Goal: Information Seeking & Learning: Learn about a topic

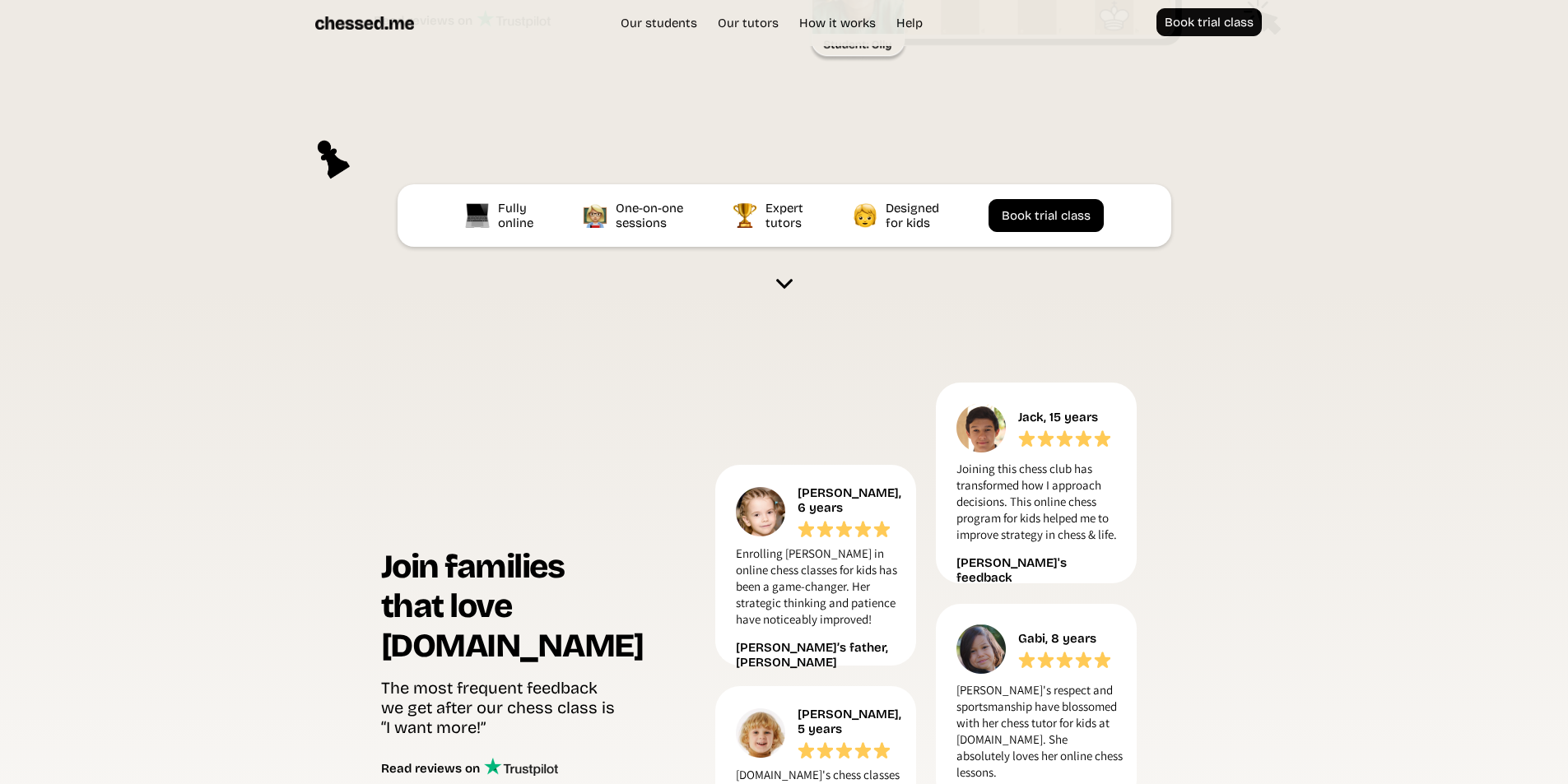
scroll to position [411, 0]
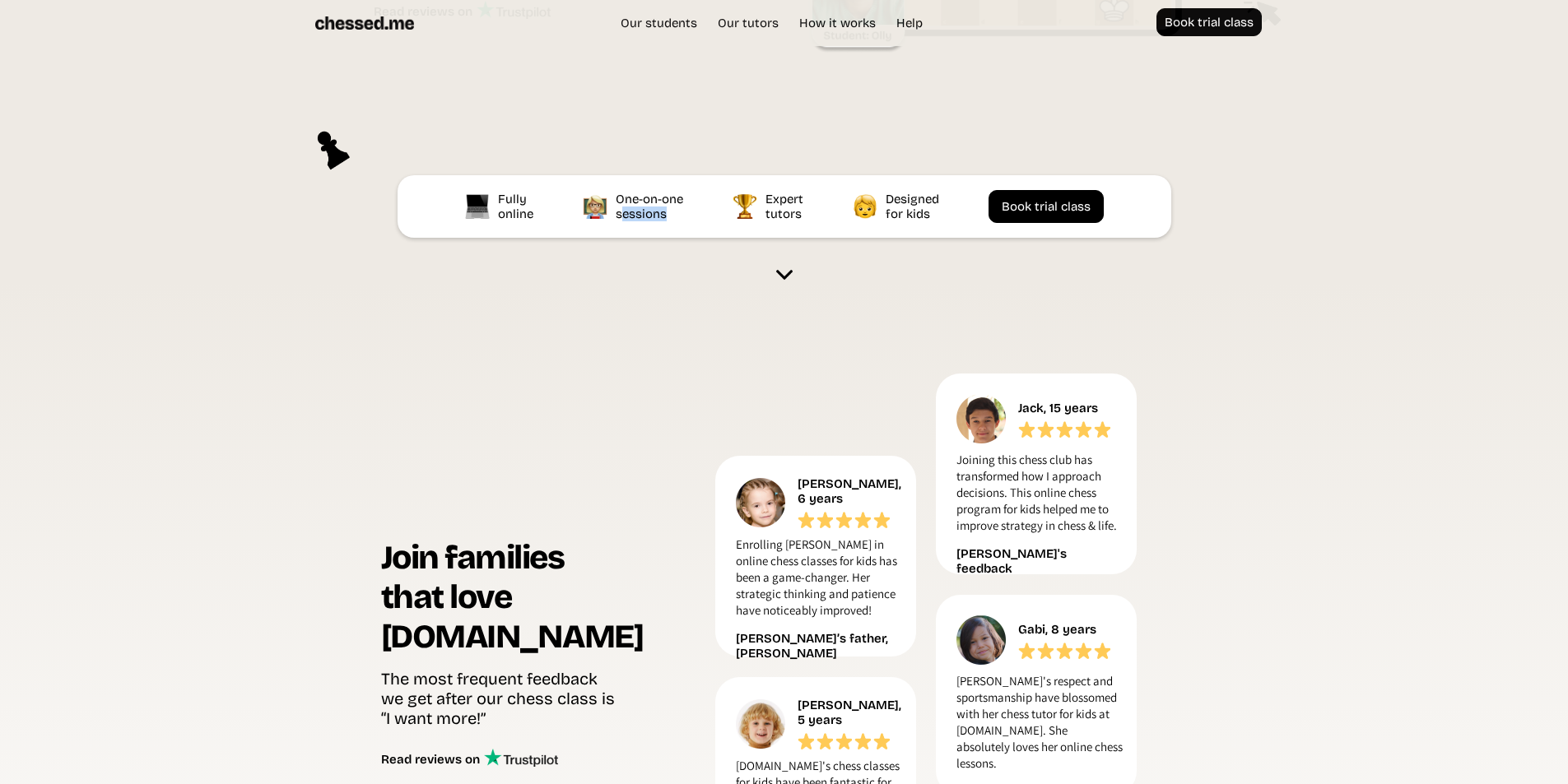
drag, startPoint x: 619, startPoint y: 270, endPoint x: 830, endPoint y: 270, distance: 211.0
click at [727, 238] on div "Fully online One-on-one sessions Expert tutors Designed for kids Book trial cla…" at bounding box center [784, 207] width 774 height 63
click at [1339, 418] on section "Join families that love [DOMAIN_NAME] The most frequent feedback we get after o…" at bounding box center [784, 721] width 1568 height 878
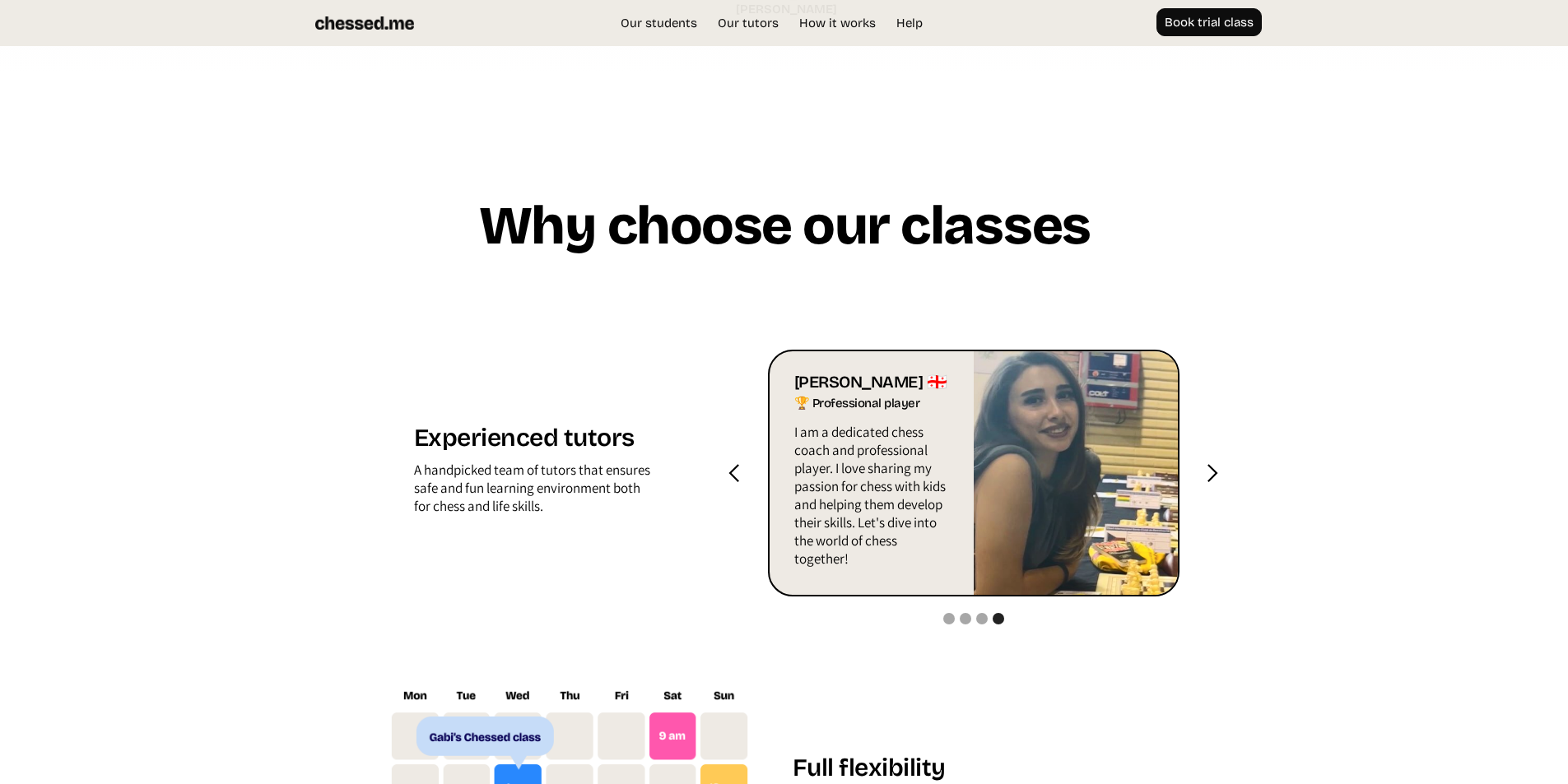
scroll to position [1564, 0]
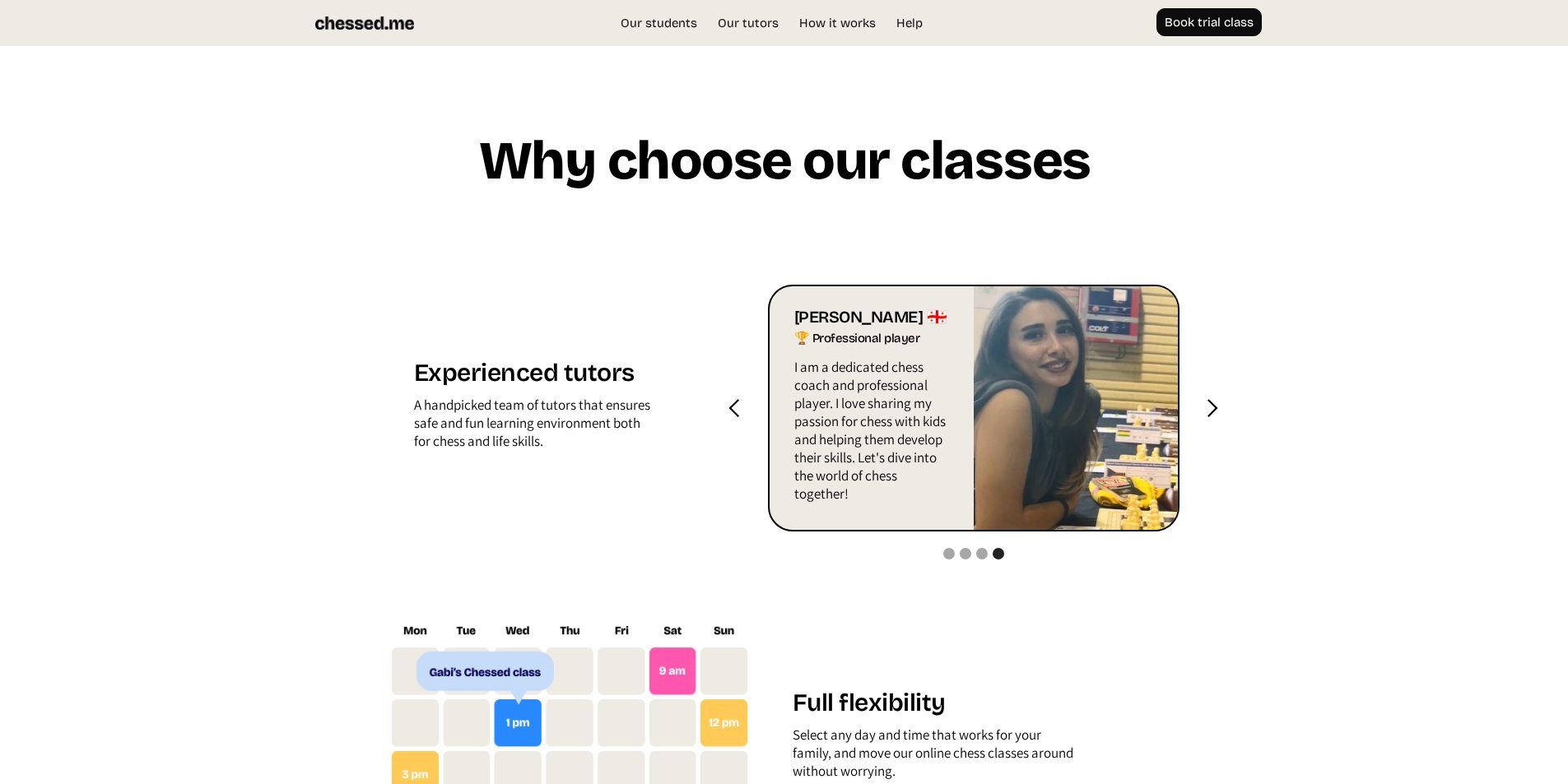
click at [1218, 419] on div "next slide" at bounding box center [1212, 408] width 20 height 20
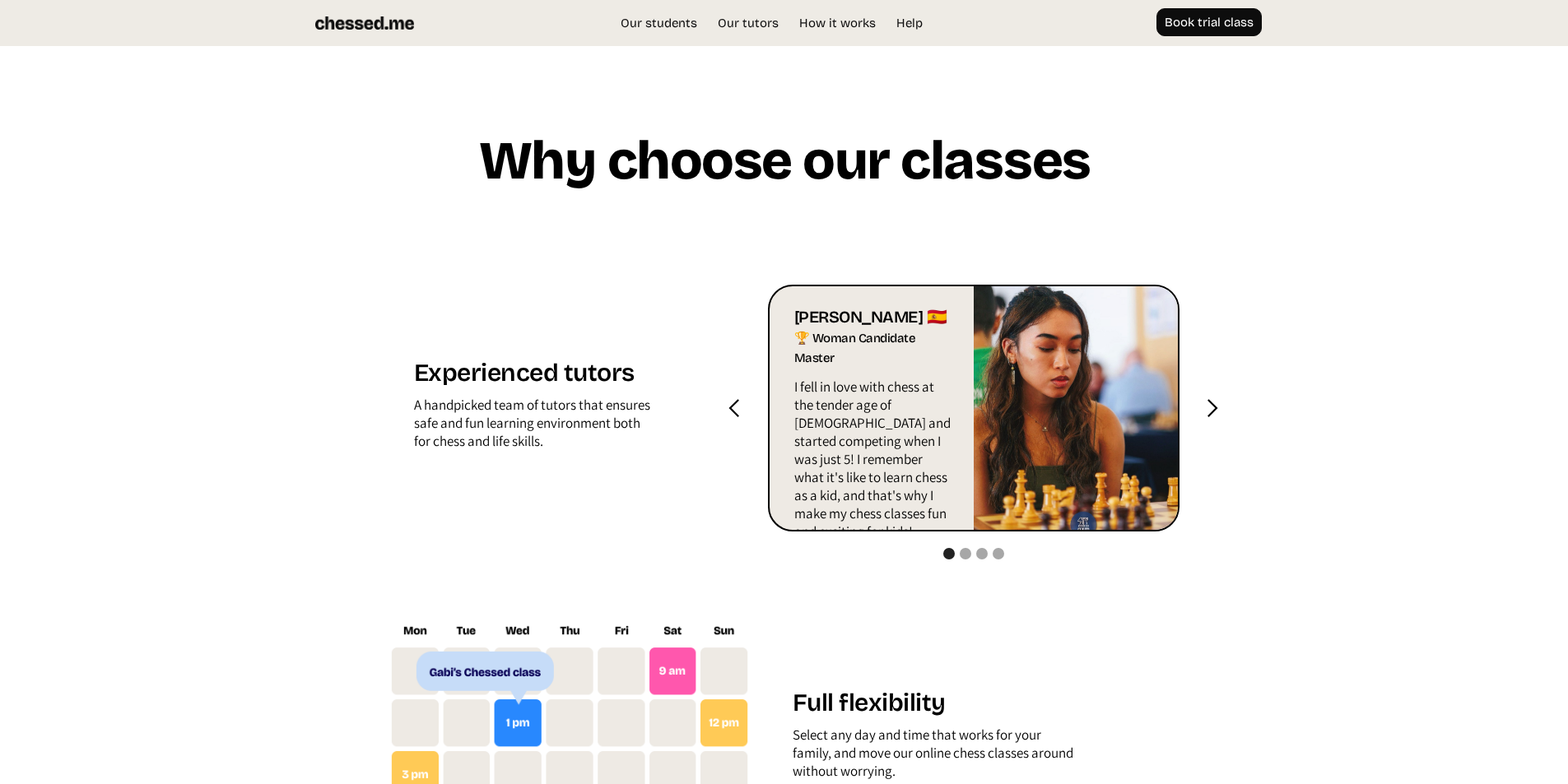
click at [1218, 419] on div "next slide" at bounding box center [1212, 408] width 20 height 20
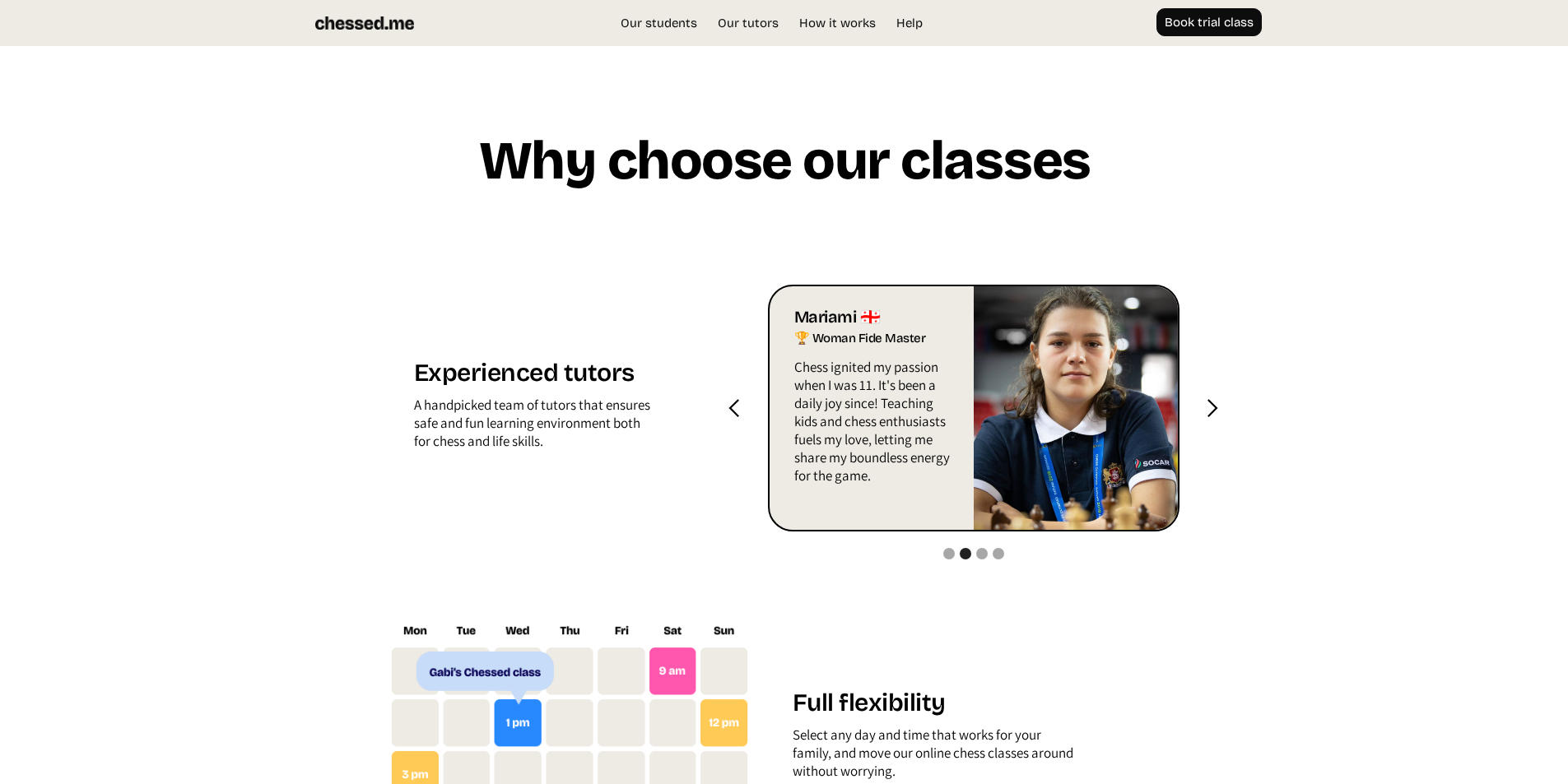
click at [1218, 419] on div "next slide" at bounding box center [1212, 408] width 20 height 20
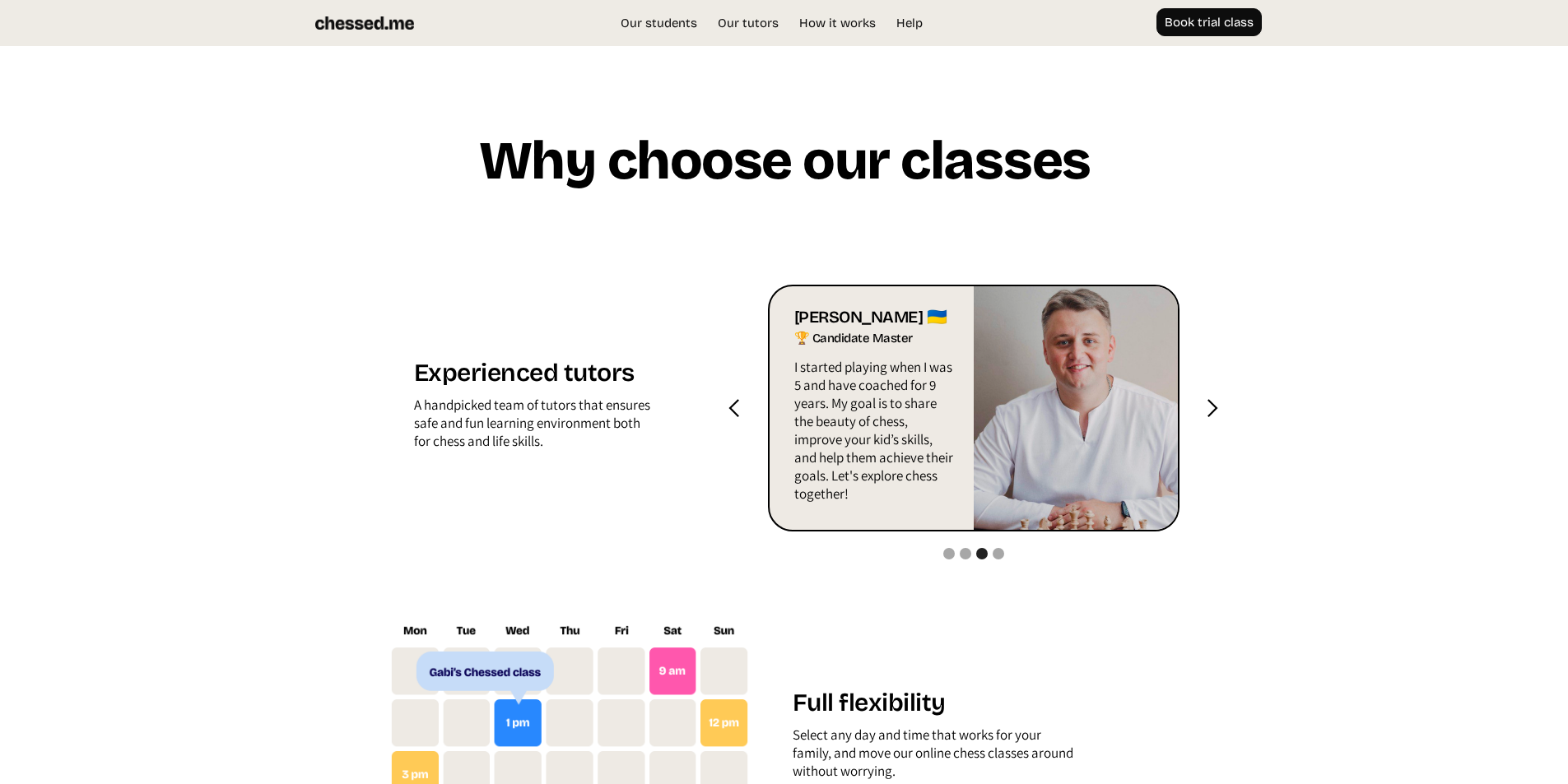
click at [1218, 419] on div "next slide" at bounding box center [1212, 408] width 20 height 20
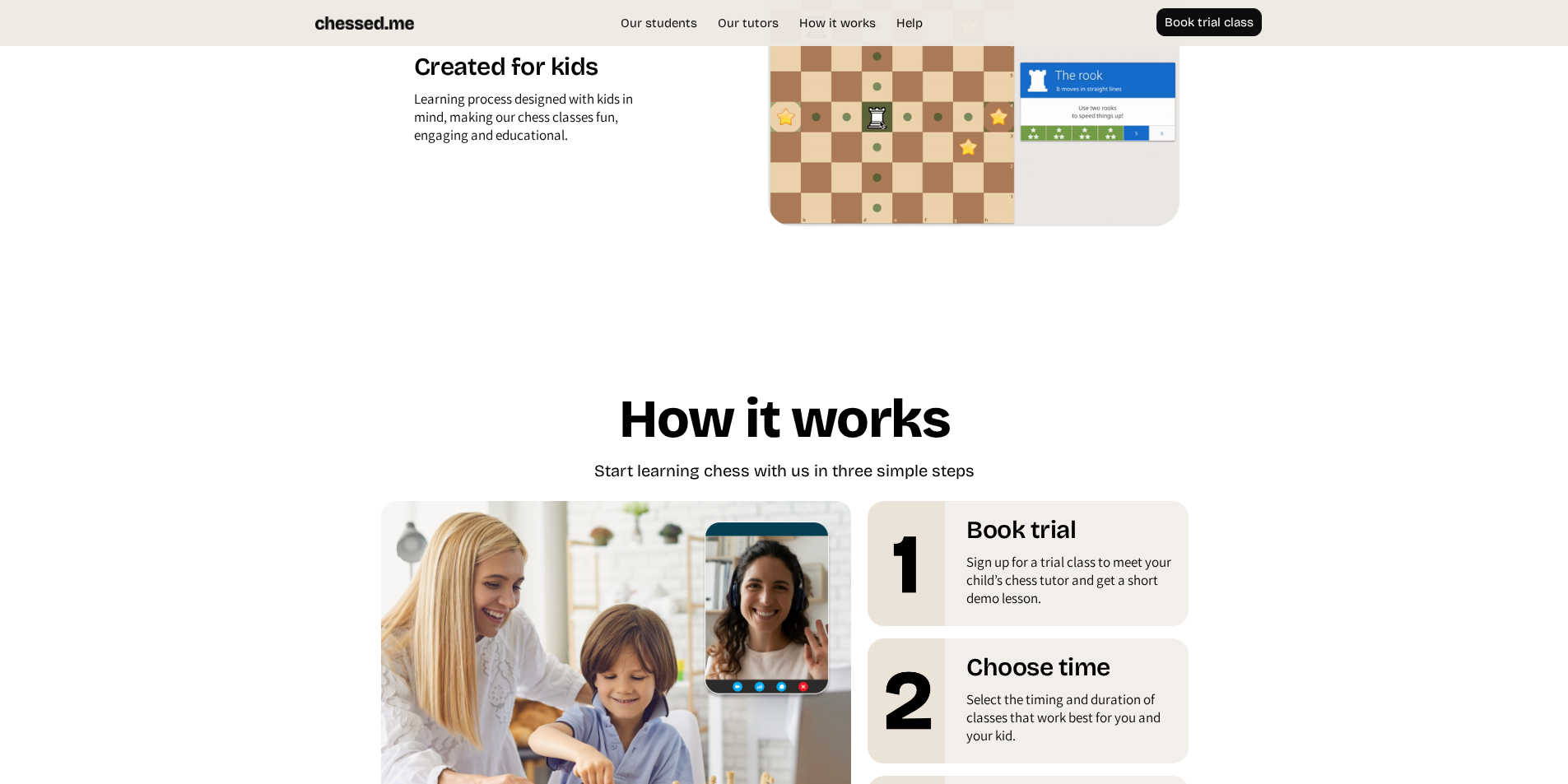
scroll to position [2634, 0]
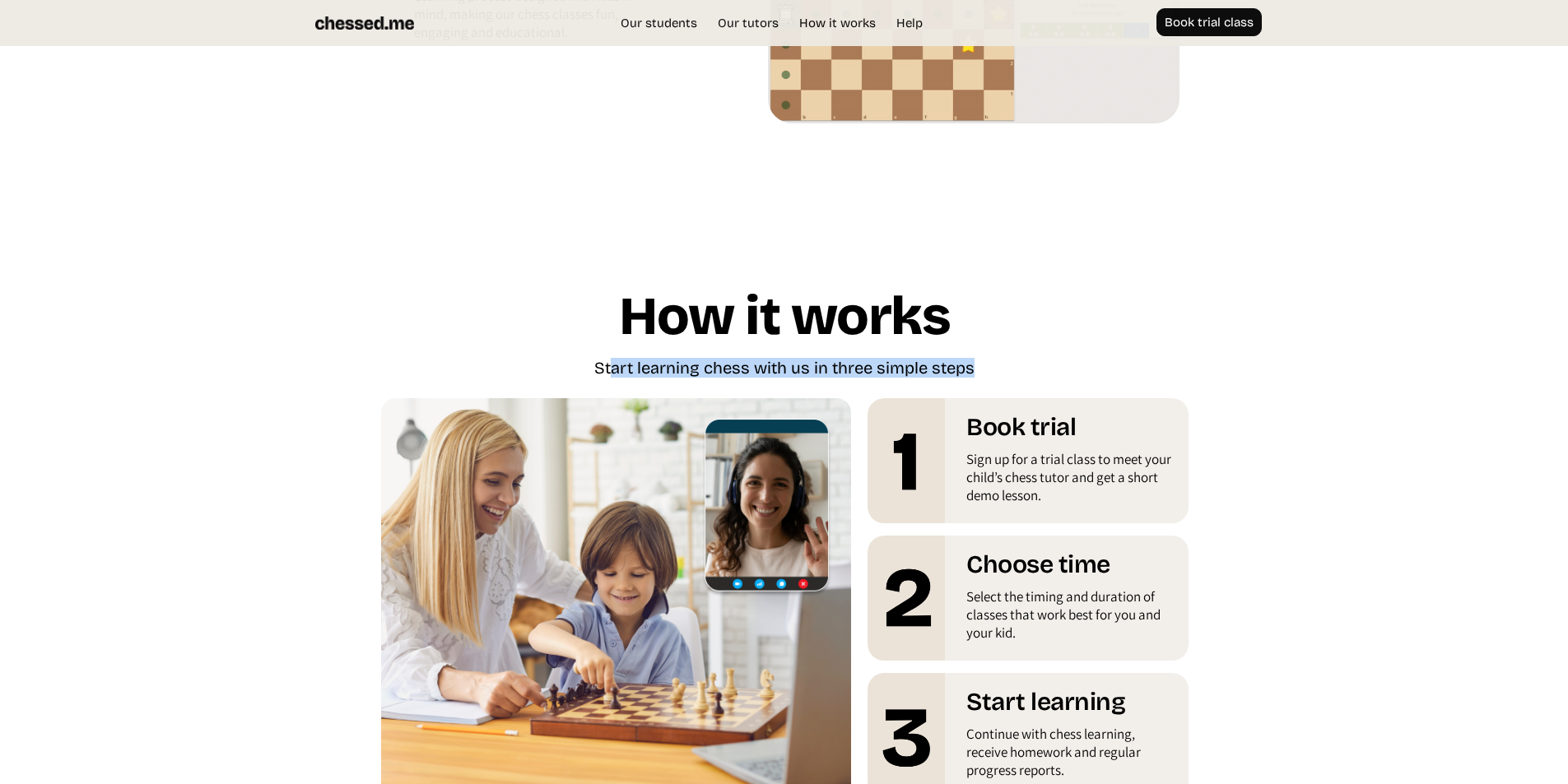
drag, startPoint x: 649, startPoint y: 426, endPoint x: 995, endPoint y: 408, distance: 346.5
click at [995, 408] on div "How it works Start learning chess with us in three simple steps Book trial Sign…" at bounding box center [784, 549] width 790 height 605
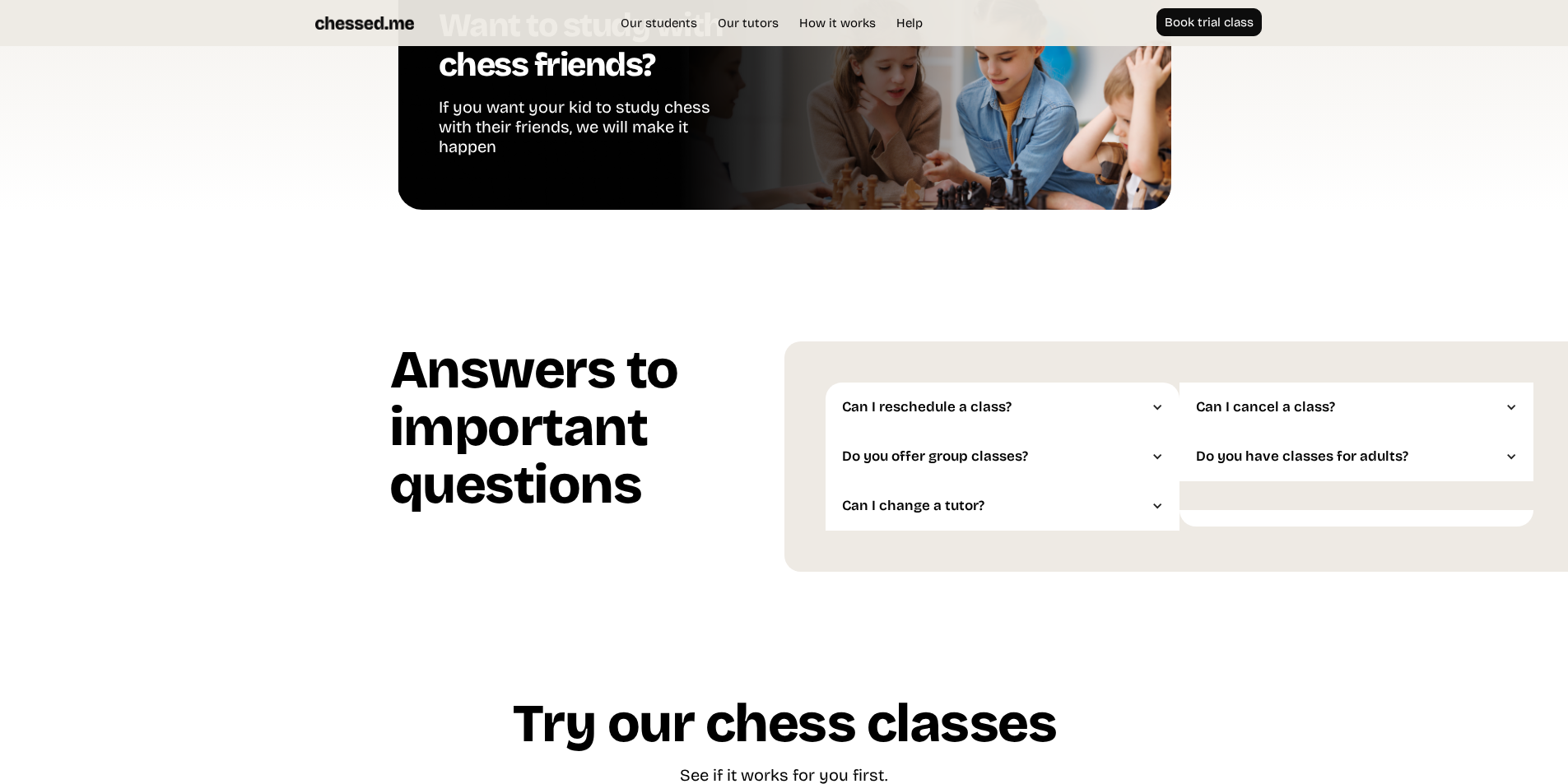
scroll to position [4033, 0]
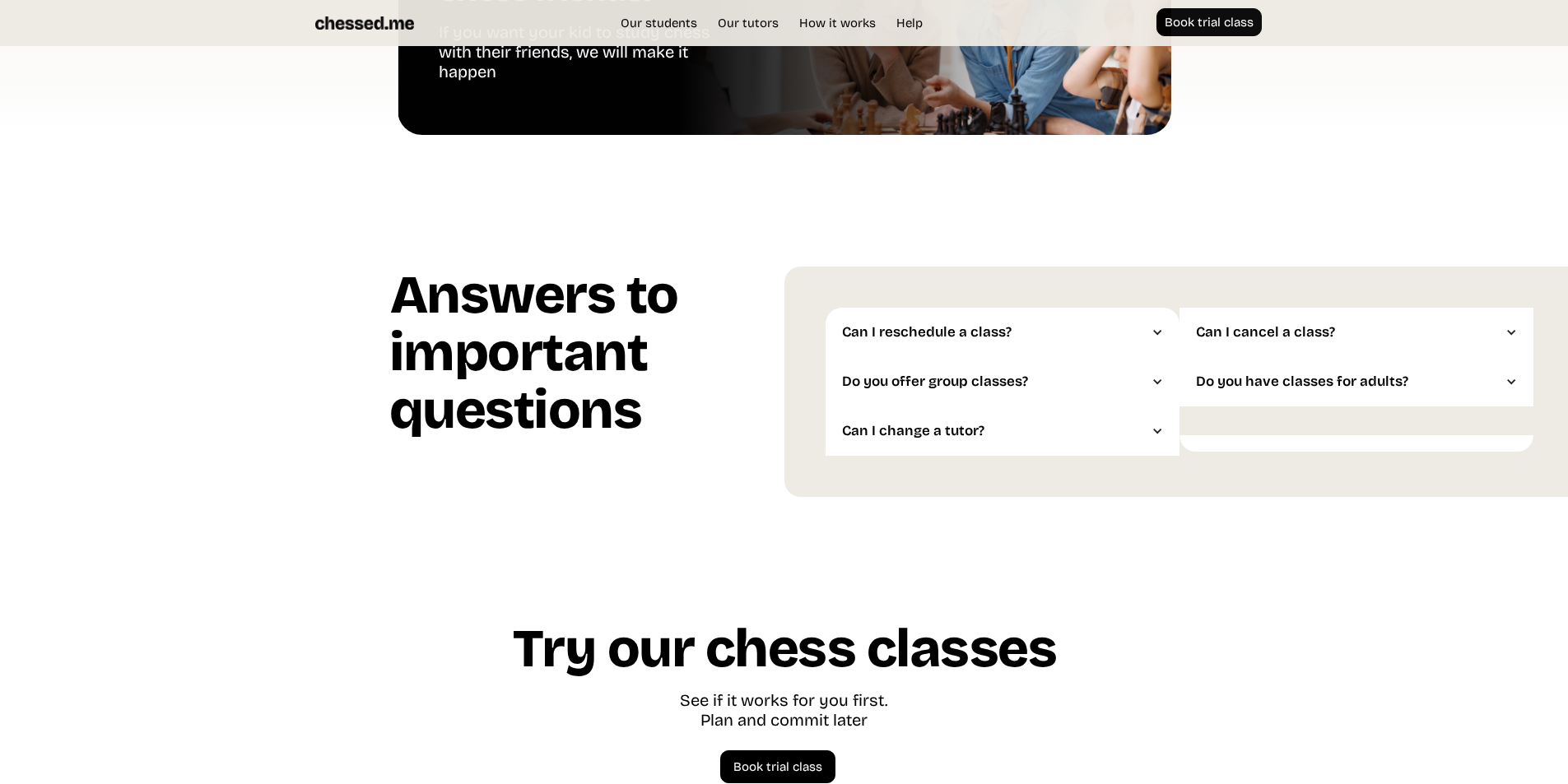
click at [1097, 357] on div "Can I reschedule a class?" at bounding box center [1002, 333] width 354 height 49
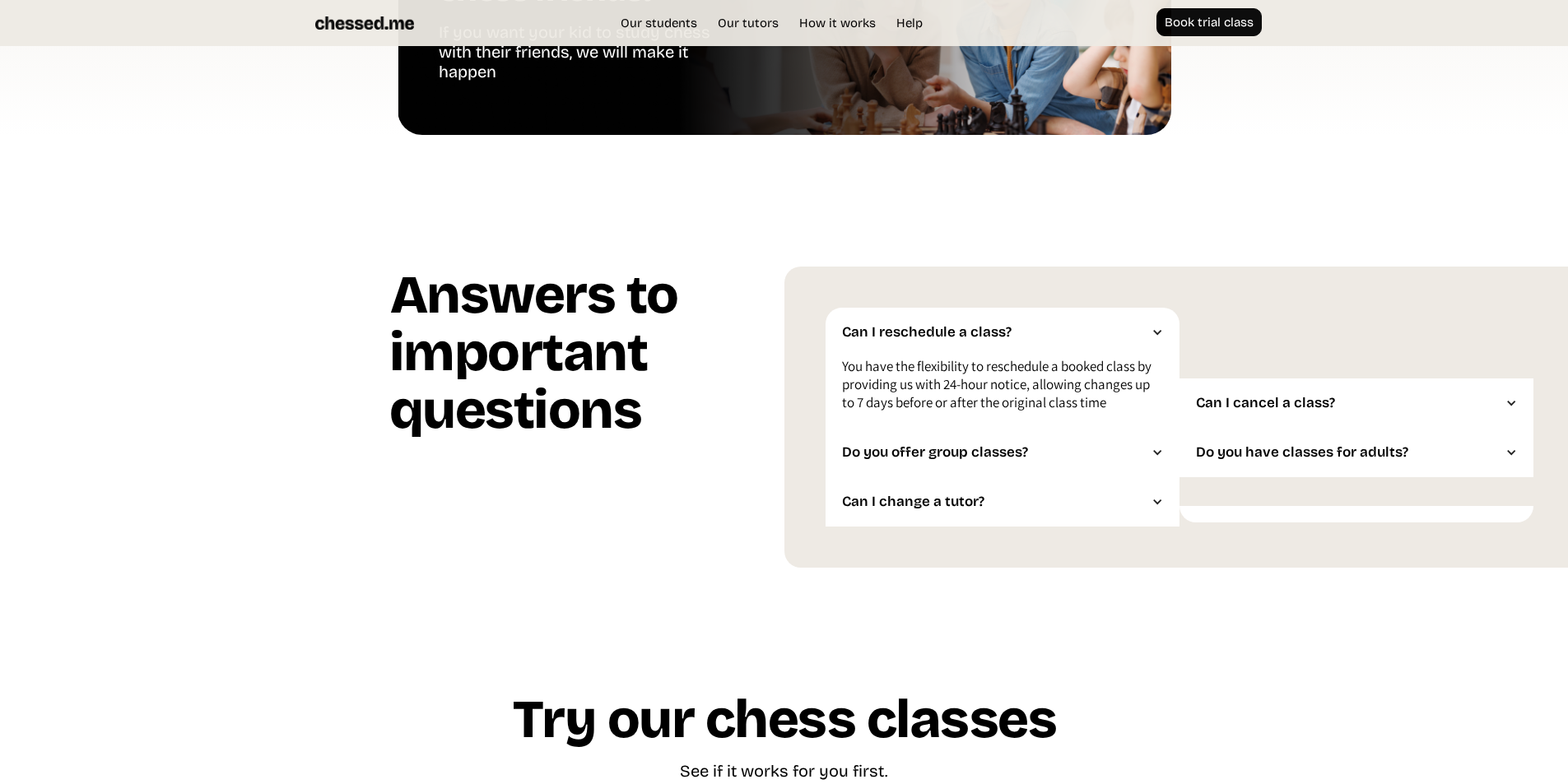
click at [1195, 411] on div "Can I cancel a class?" at bounding box center [1348, 403] width 305 height 16
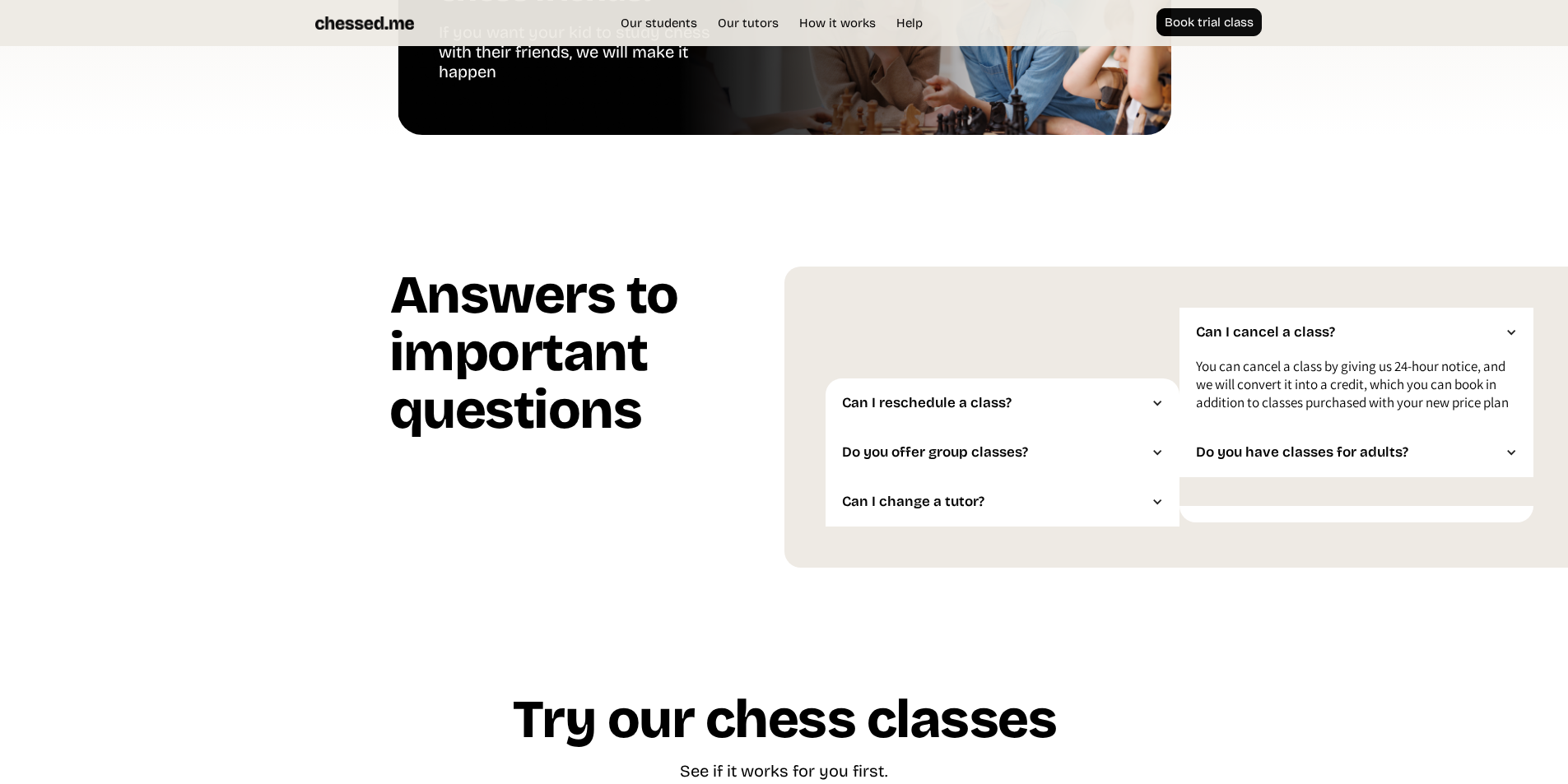
click at [1058, 461] on div "Do you offer group classes?" at bounding box center [994, 452] width 305 height 16
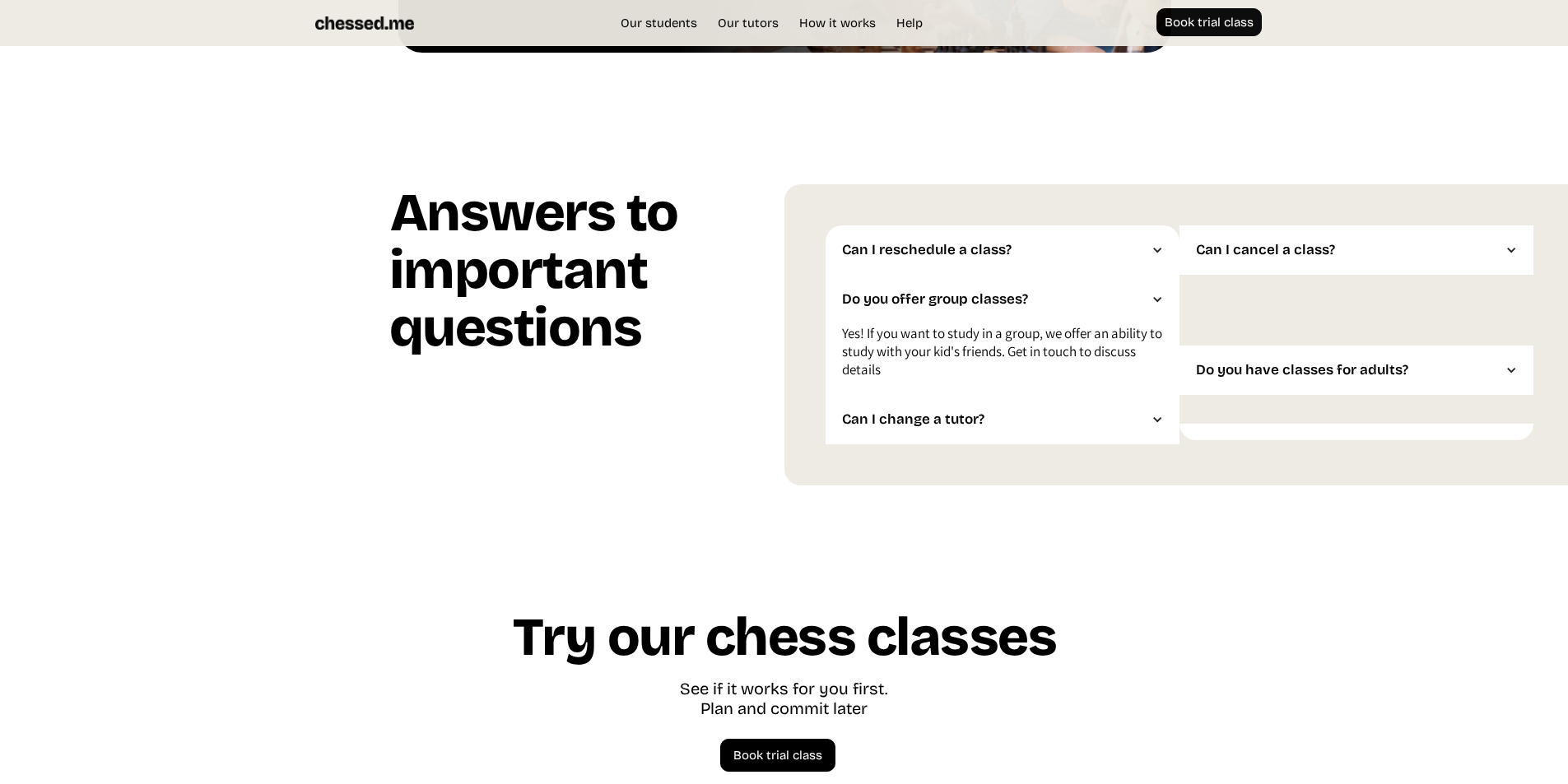
scroll to position [4197, 0]
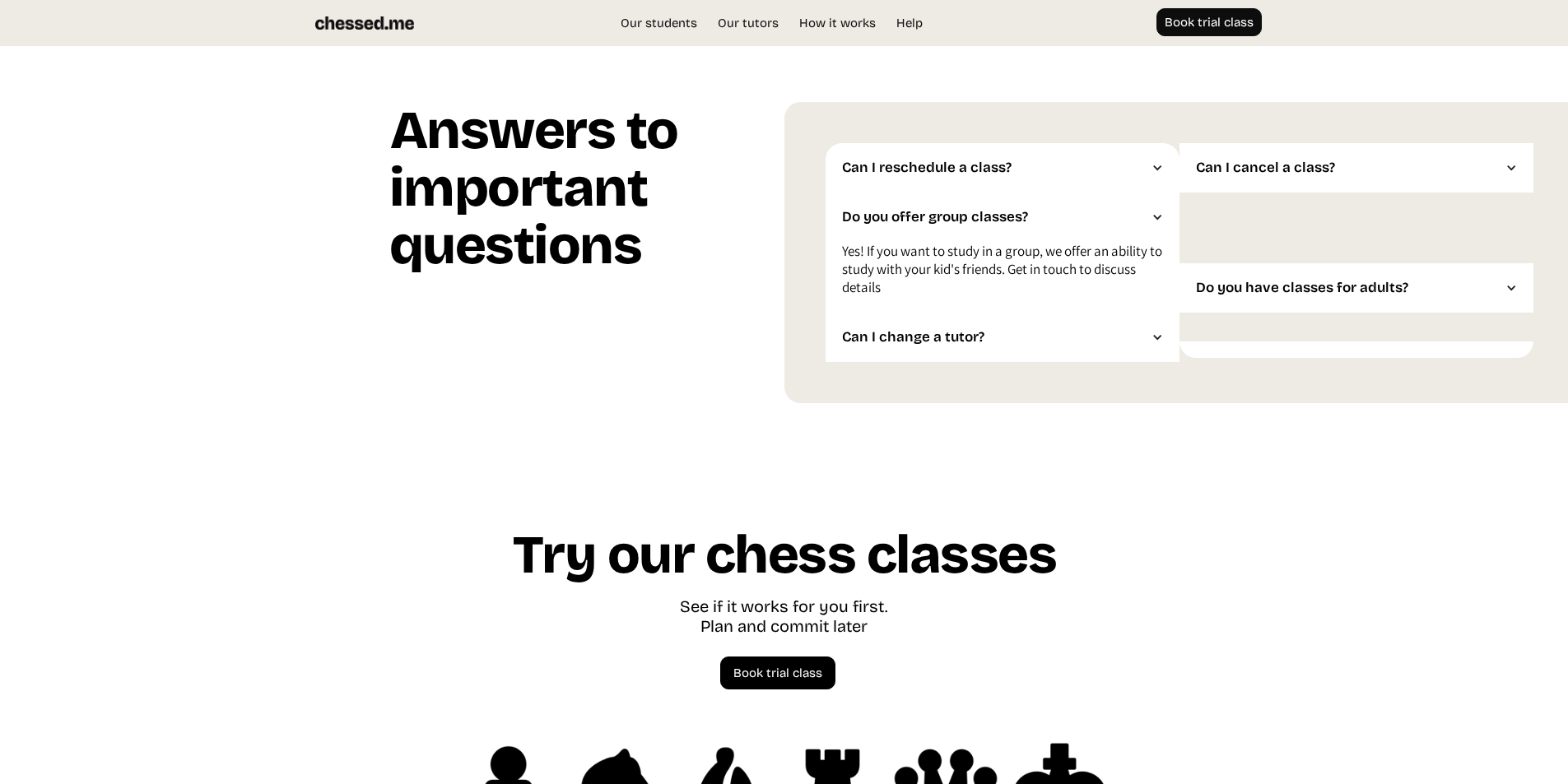
click at [1195, 296] on div "Do you have classes for adults?" at bounding box center [1348, 287] width 305 height 16
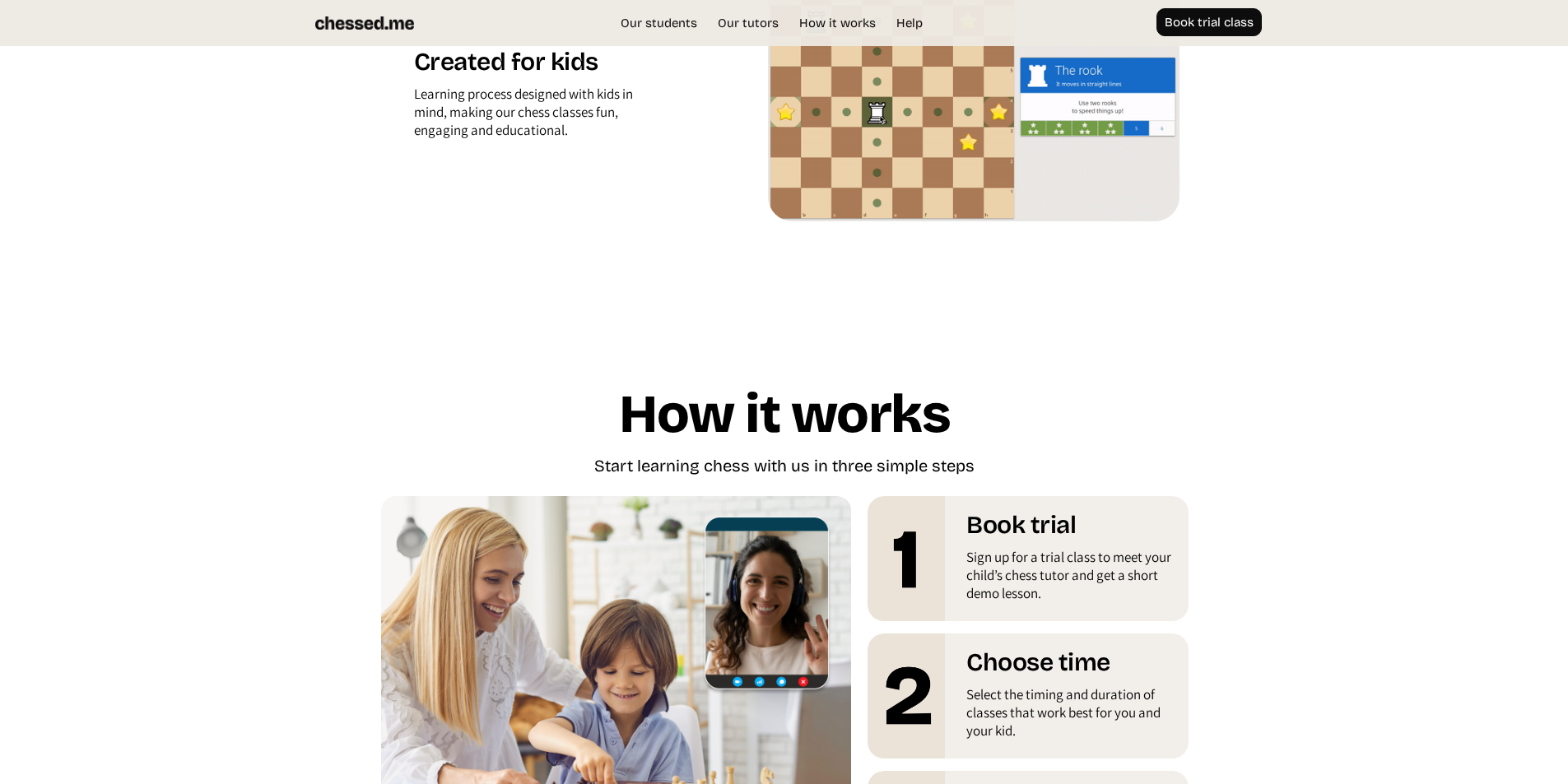
scroll to position [0, 0]
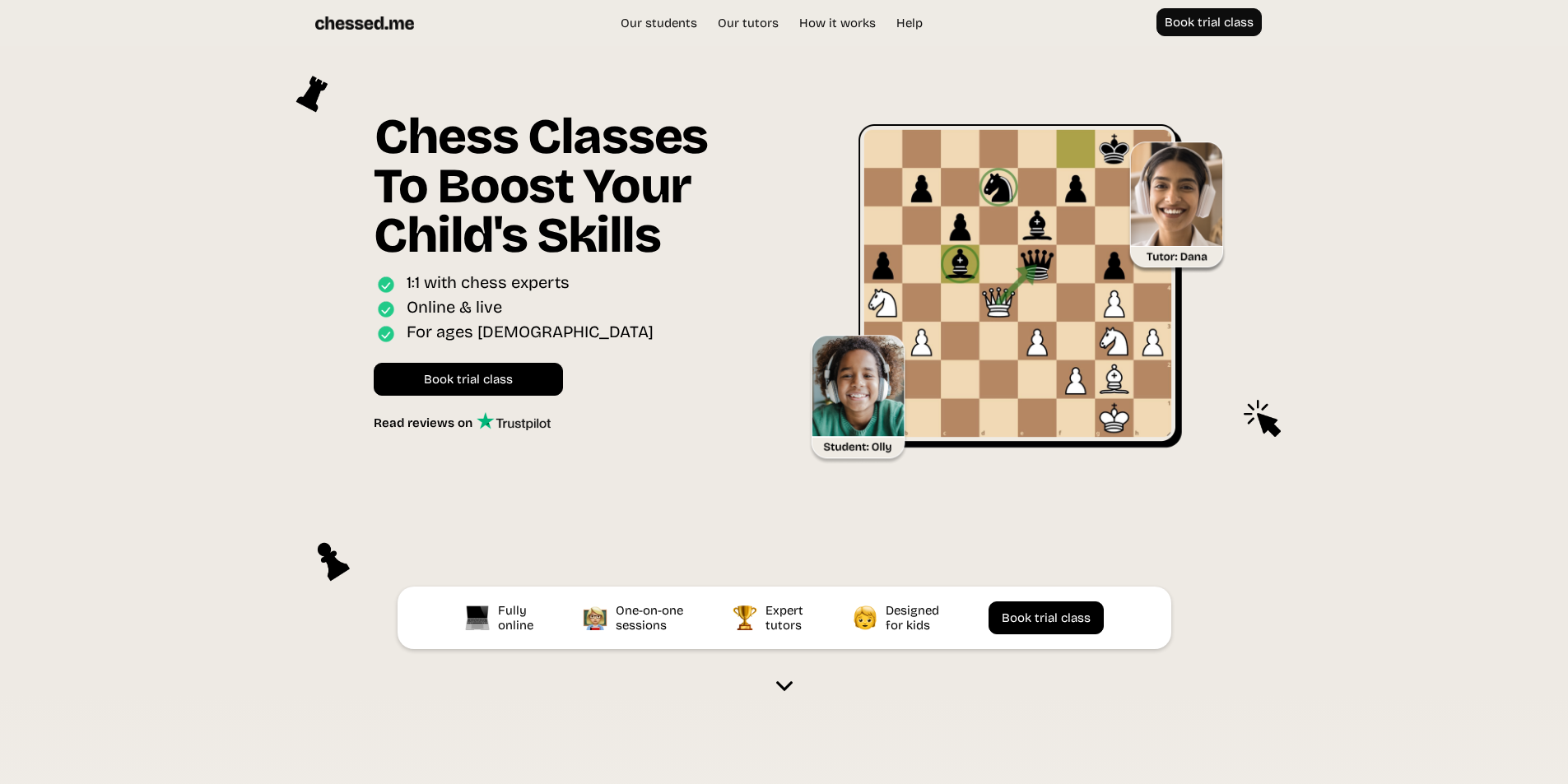
click at [743, 14] on div "Our students Our tutors Price How it works Help Book trial class UK EU US Book …" at bounding box center [784, 23] width 987 height 30
click at [754, 25] on link "Our tutors" at bounding box center [748, 22] width 77 height 16
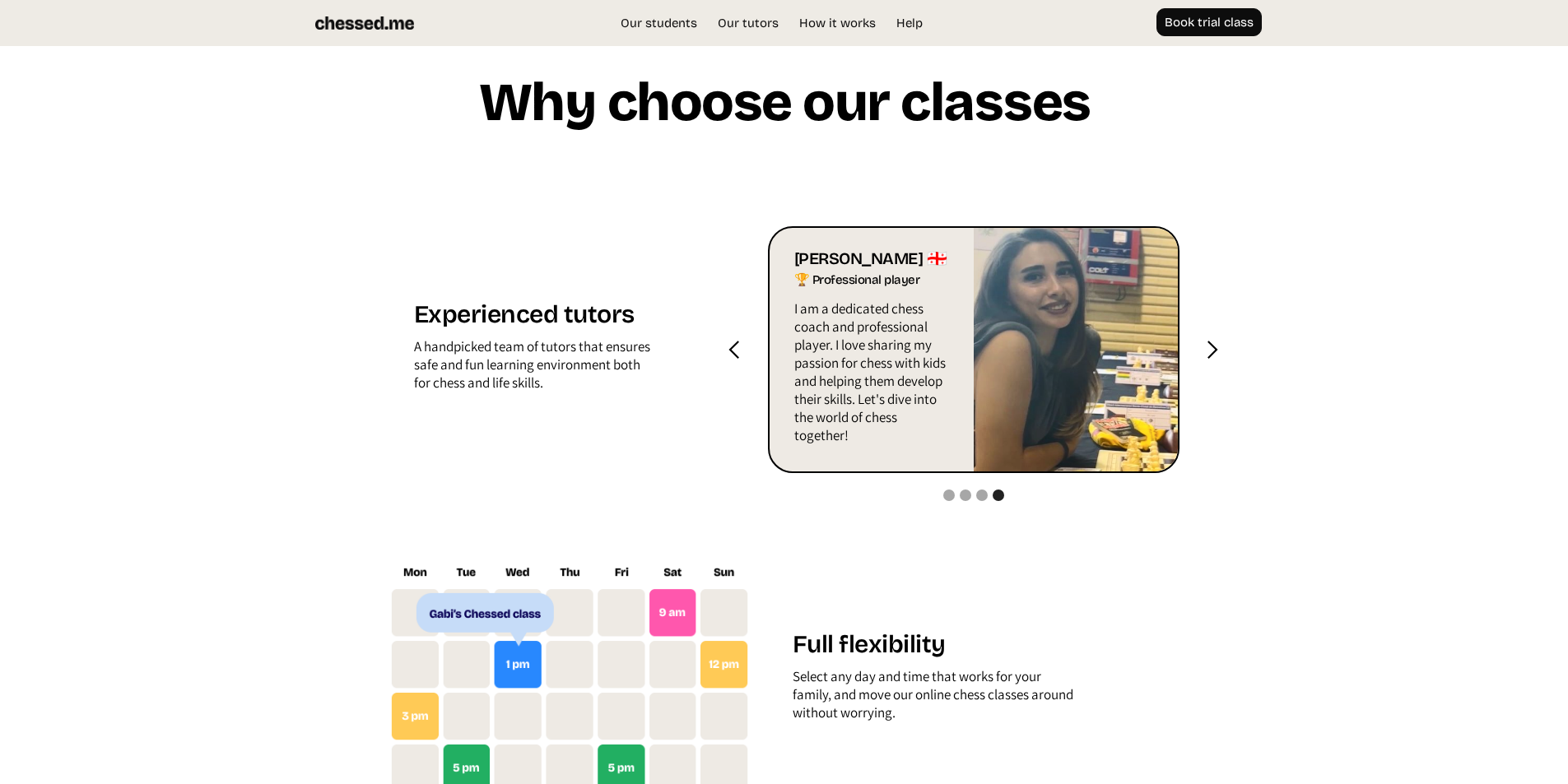
scroll to position [1631, 0]
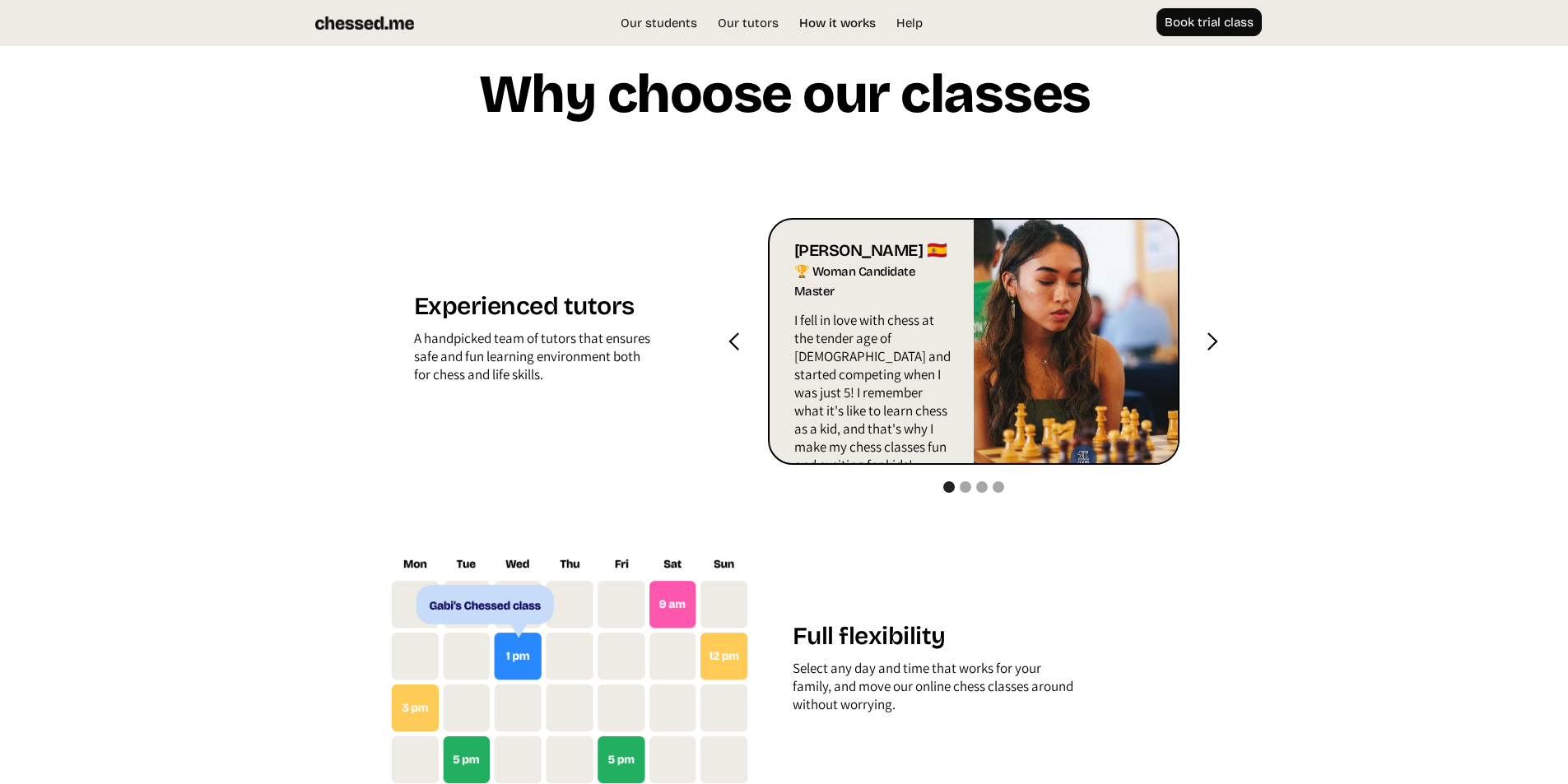
click at [834, 24] on link "How it works" at bounding box center [837, 22] width 93 height 16
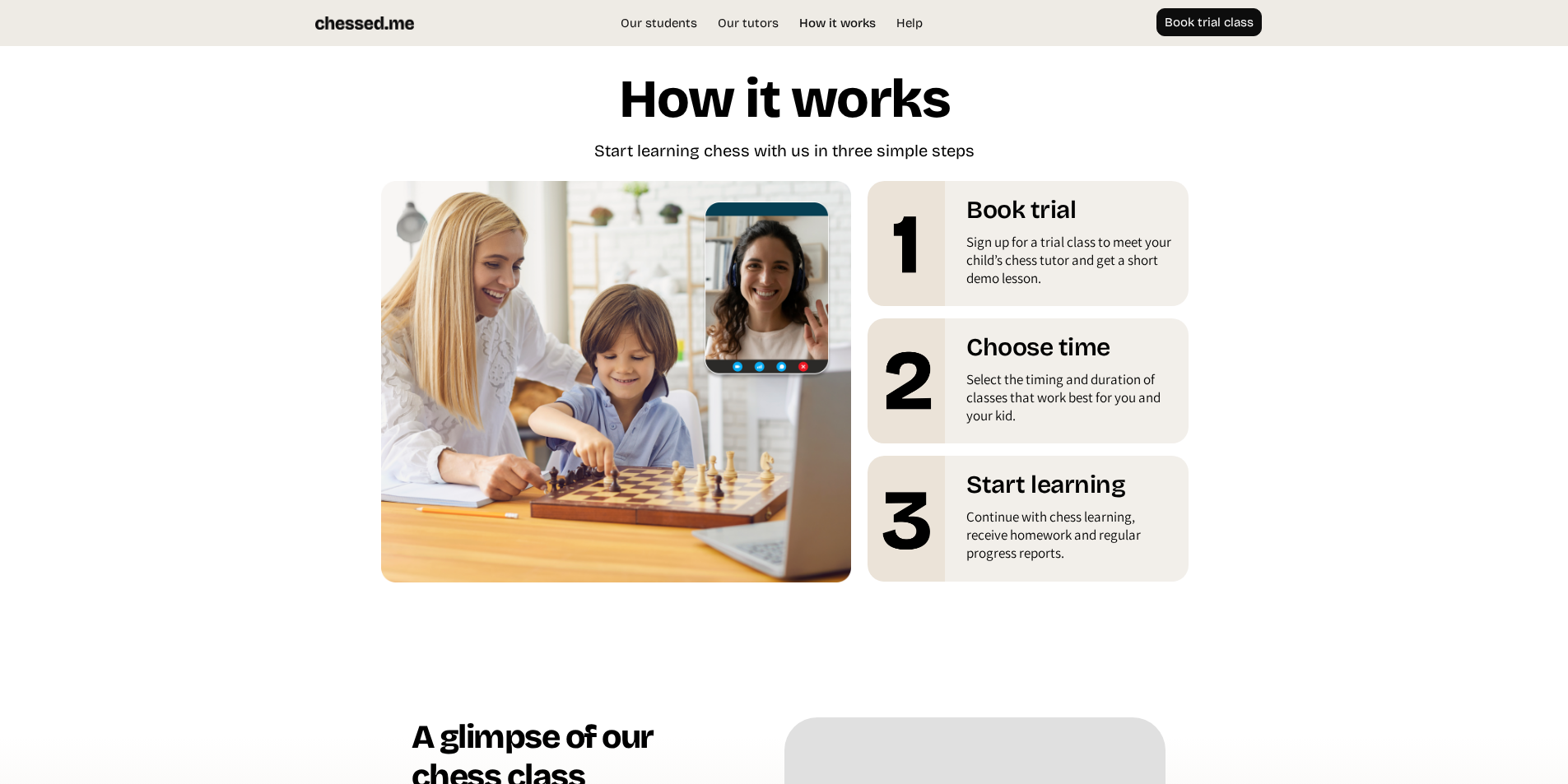
scroll to position [2856, 0]
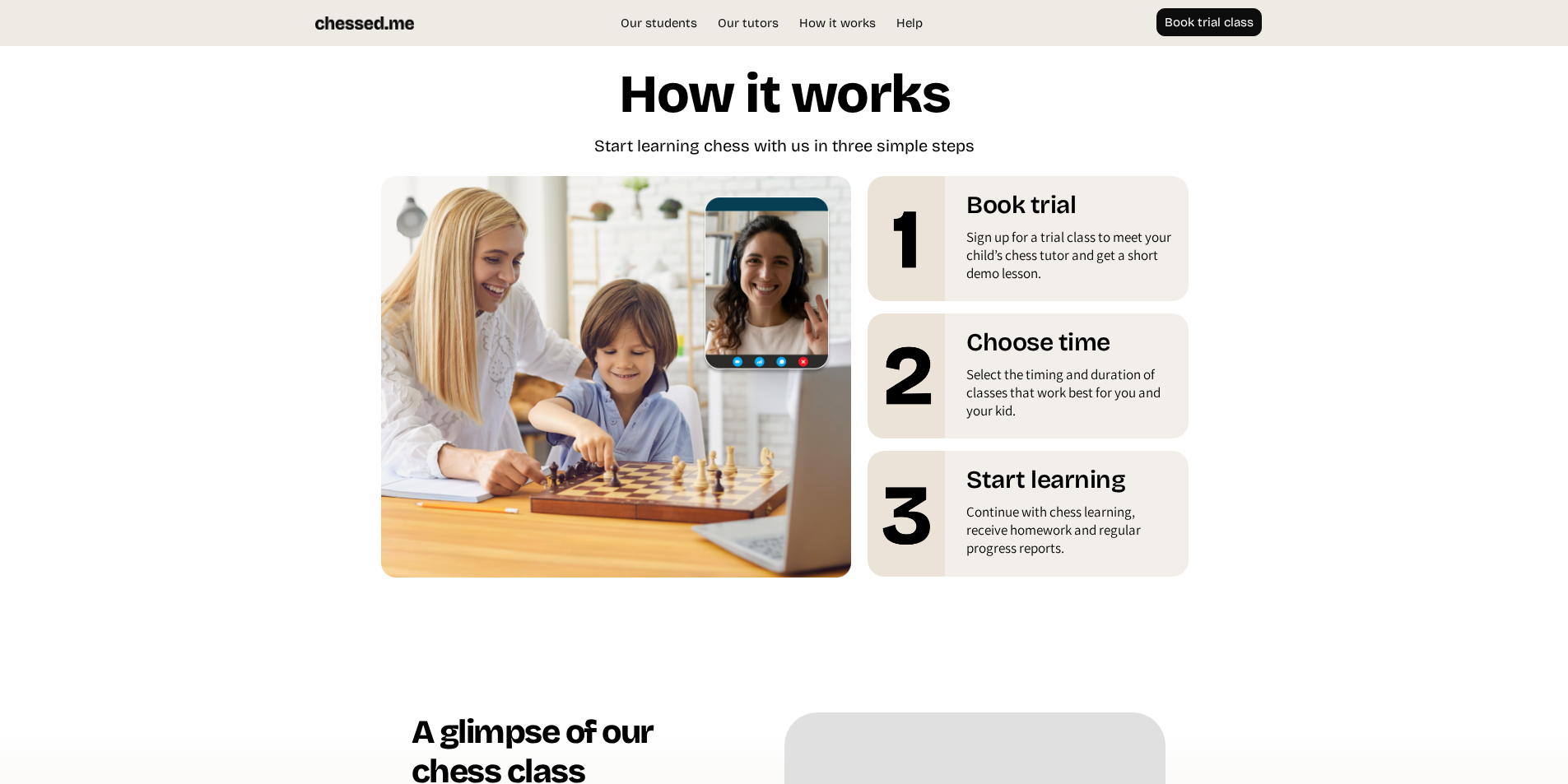
click at [777, 306] on img at bounding box center [616, 377] width 471 height 401
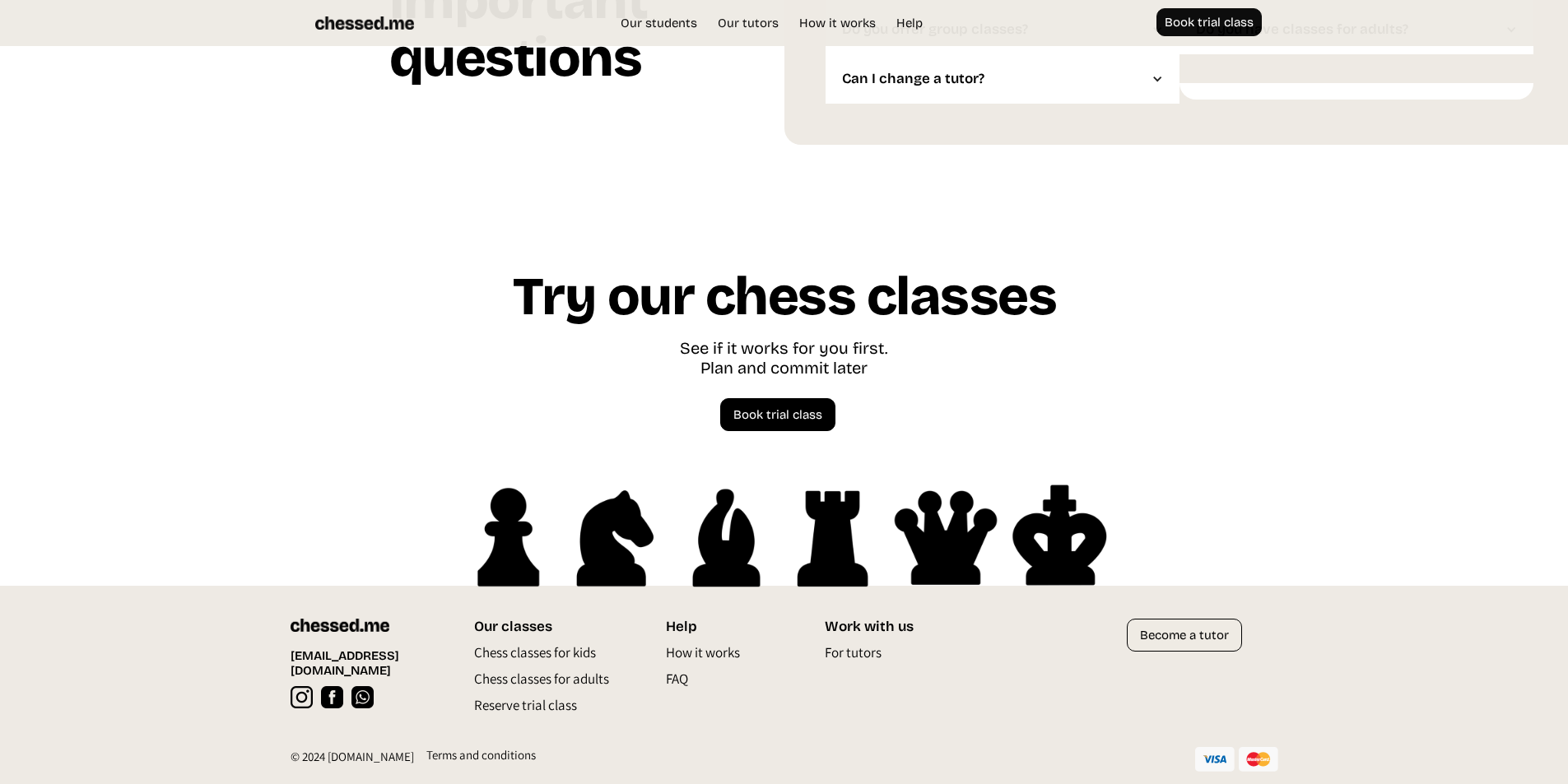
scroll to position [4562, 0]
click at [680, 679] on p "FAQ" at bounding box center [676, 682] width 22 height 26
